Goal: Navigation & Orientation: Understand site structure

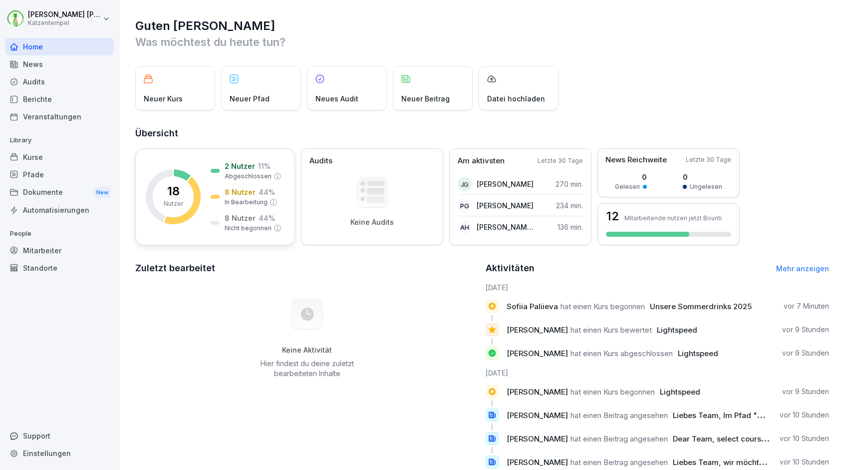
click at [231, 193] on p "8 Nutzer" at bounding box center [240, 192] width 31 height 10
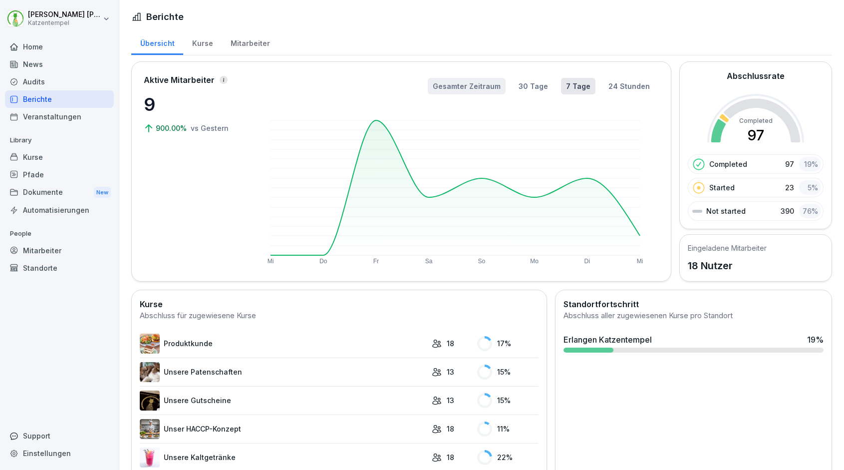
click at [469, 86] on button "Gesamter Zeitraum" at bounding box center [467, 86] width 78 height 16
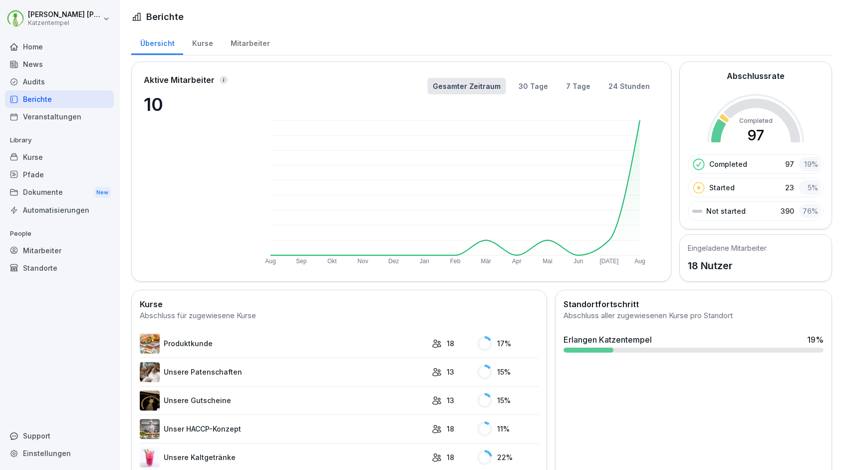
click at [37, 179] on div "Pfade" at bounding box center [59, 174] width 109 height 17
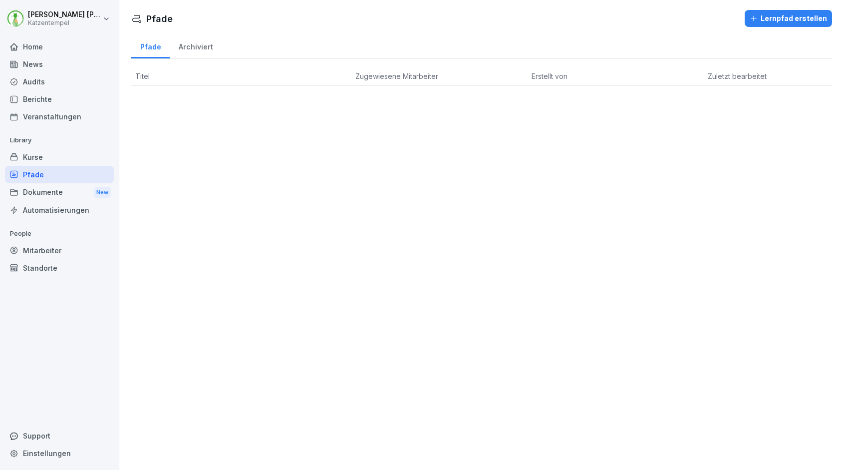
click at [33, 161] on div "Kurse" at bounding box center [59, 156] width 109 height 17
